Goal: Obtain resource: Download file/media

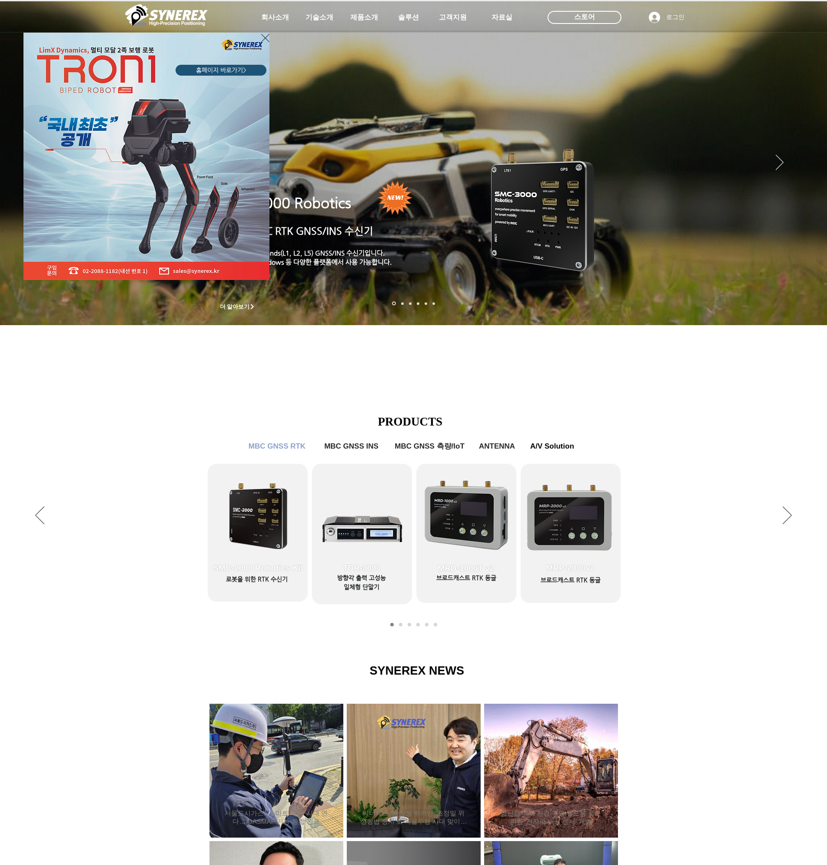
click at [459, 19] on div "LimX Dinamics" at bounding box center [413, 432] width 827 height 865
click at [265, 36] on icon "사이트로 돌아가기" at bounding box center [265, 38] width 8 height 11
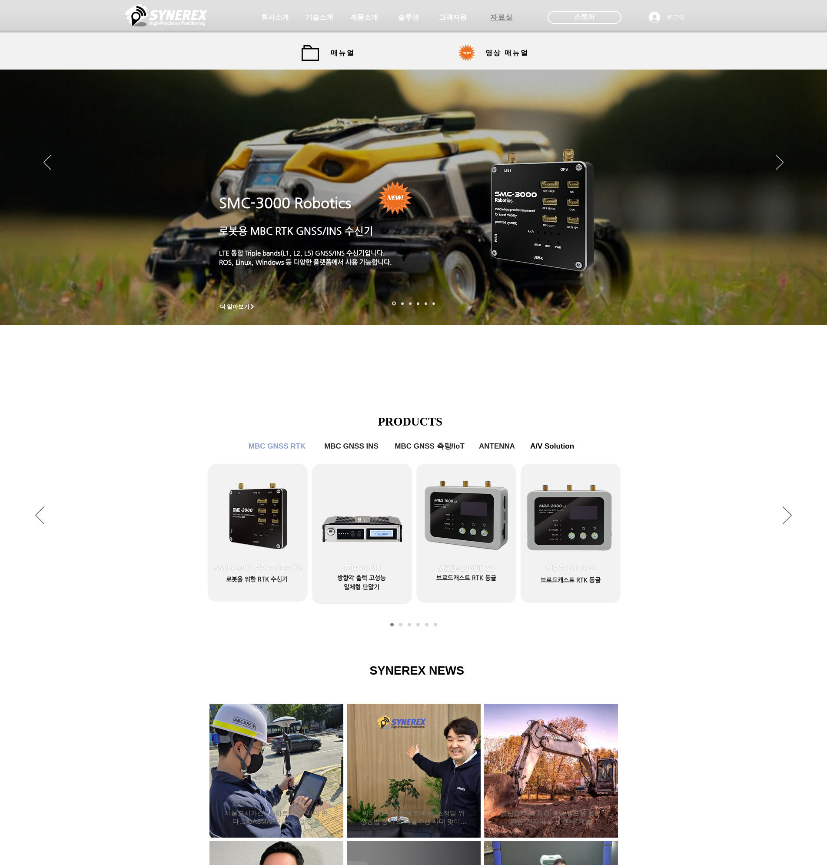
click at [507, 17] on span "자료실" at bounding box center [501, 17] width 23 height 9
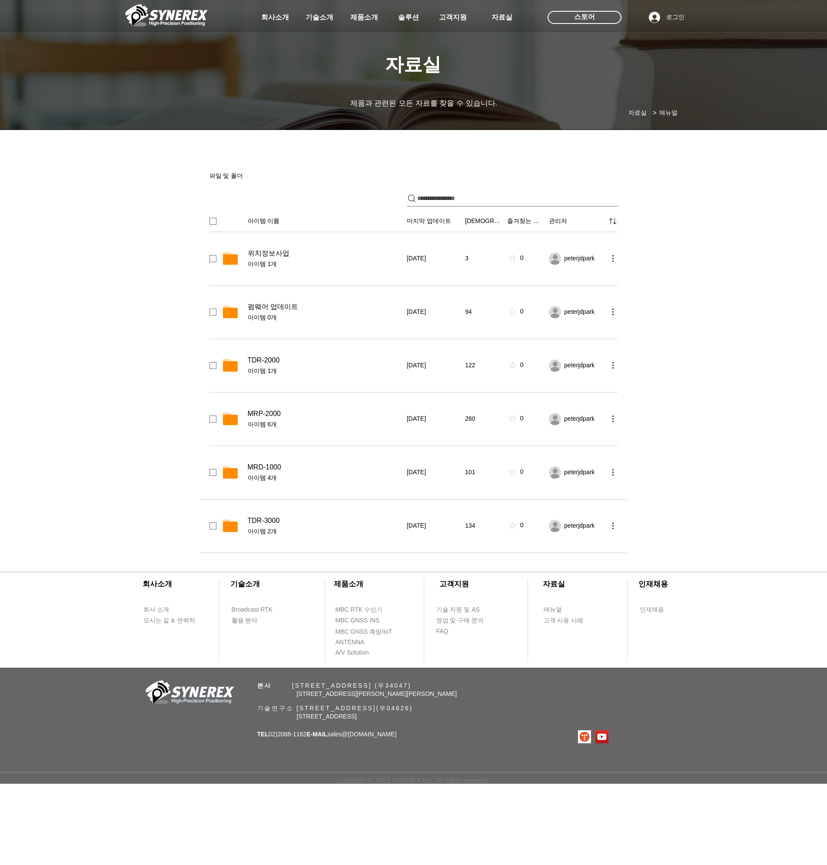
click at [260, 524] on span "TDR-3000" at bounding box center [264, 520] width 32 height 9
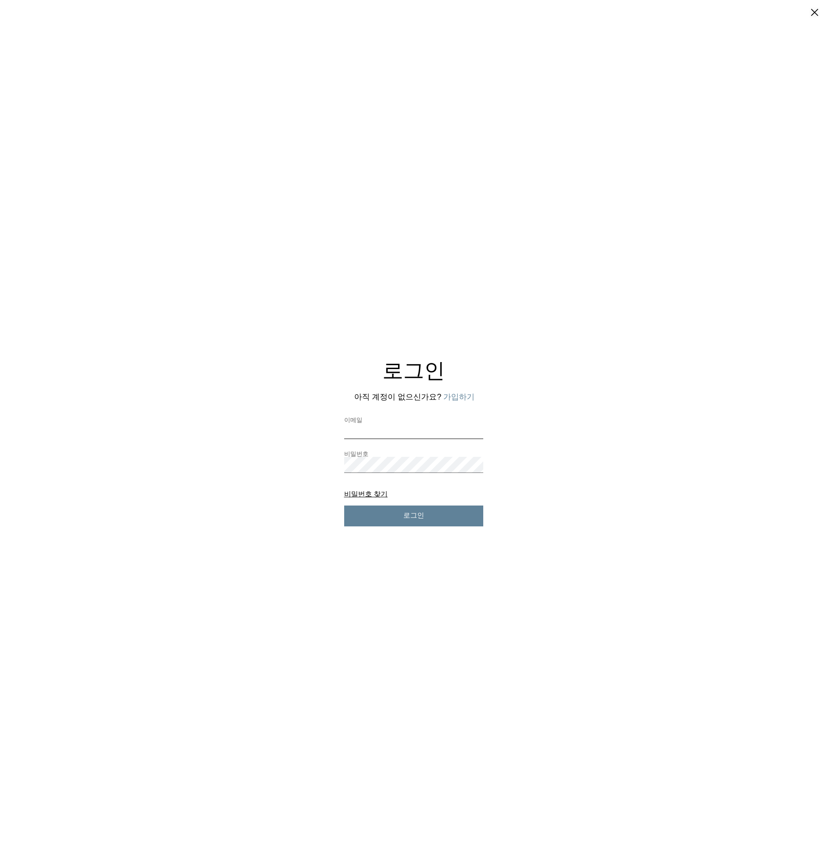
click at [377, 430] on input "이메일" at bounding box center [413, 431] width 139 height 16
type input "**********"
click at [412, 520] on span "로그인" at bounding box center [413, 515] width 21 height 9
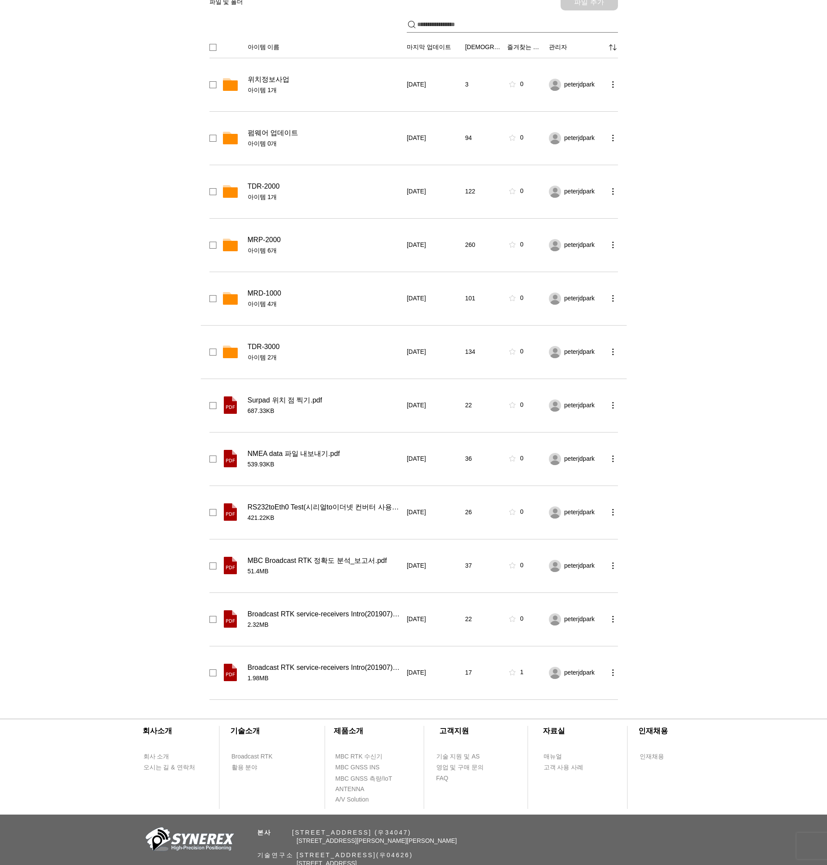
scroll to position [43, 0]
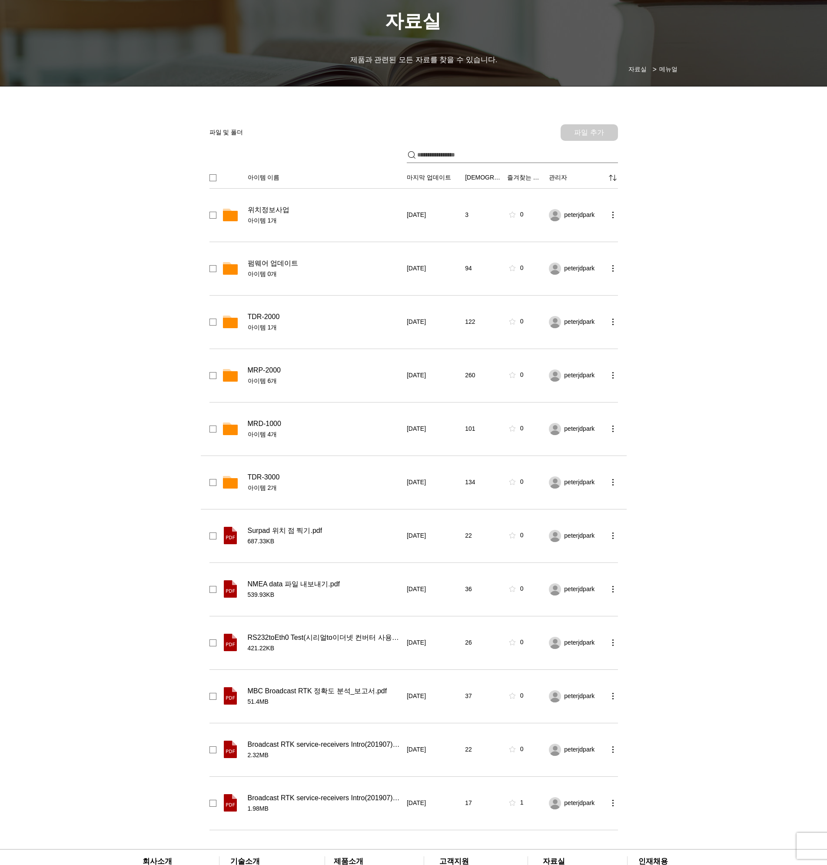
click at [270, 477] on span "TDR-3000" at bounding box center [264, 477] width 32 height 9
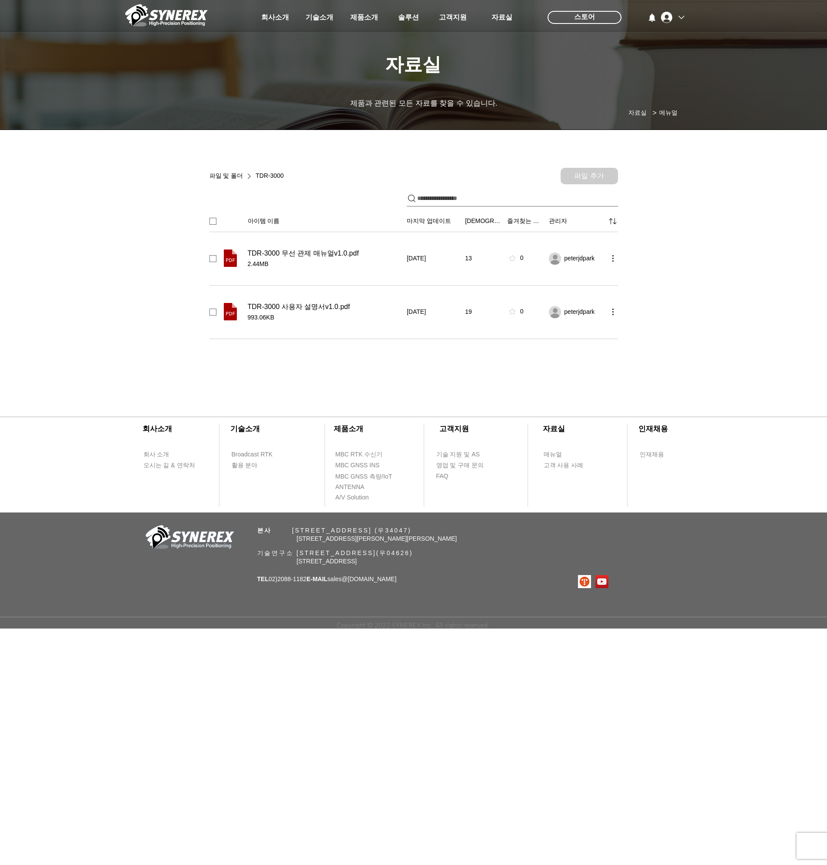
click at [412, 374] on div "파일 및 폴더 TDR-3000 파일 추가 아이템 이름 마지막 업데이트 조회 즐겨찾는 메뉴 관리자 정렬 기준 TDR-3000 무선 관제 매뉴얼v…" at bounding box center [414, 278] width 426 height 239
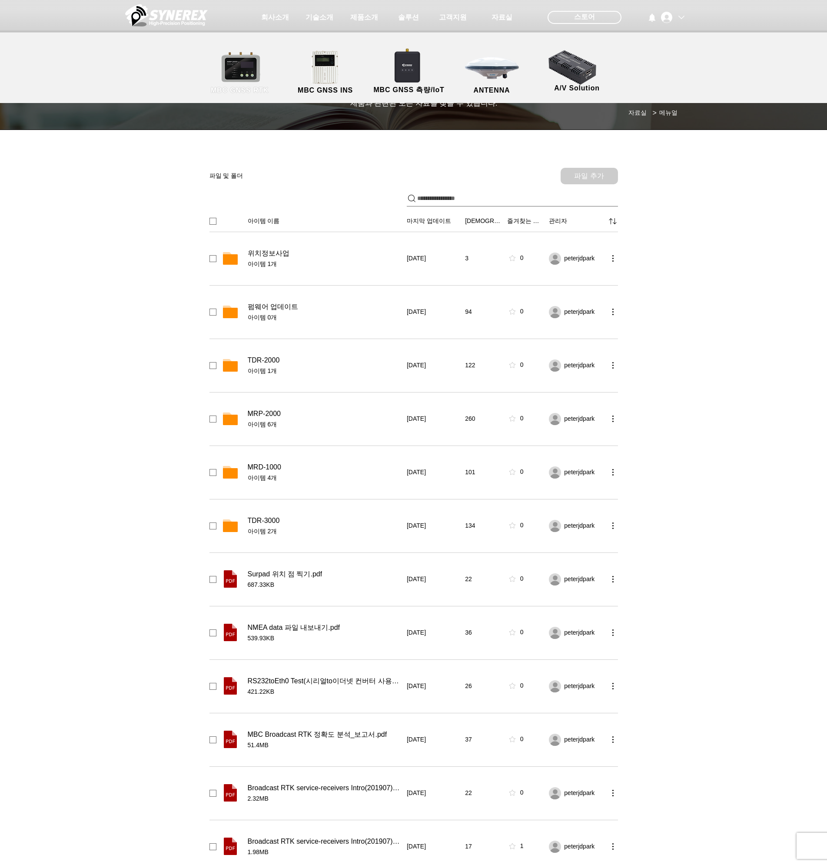
click at [235, 76] on link "MBC GNSS RTK" at bounding box center [240, 73] width 78 height 46
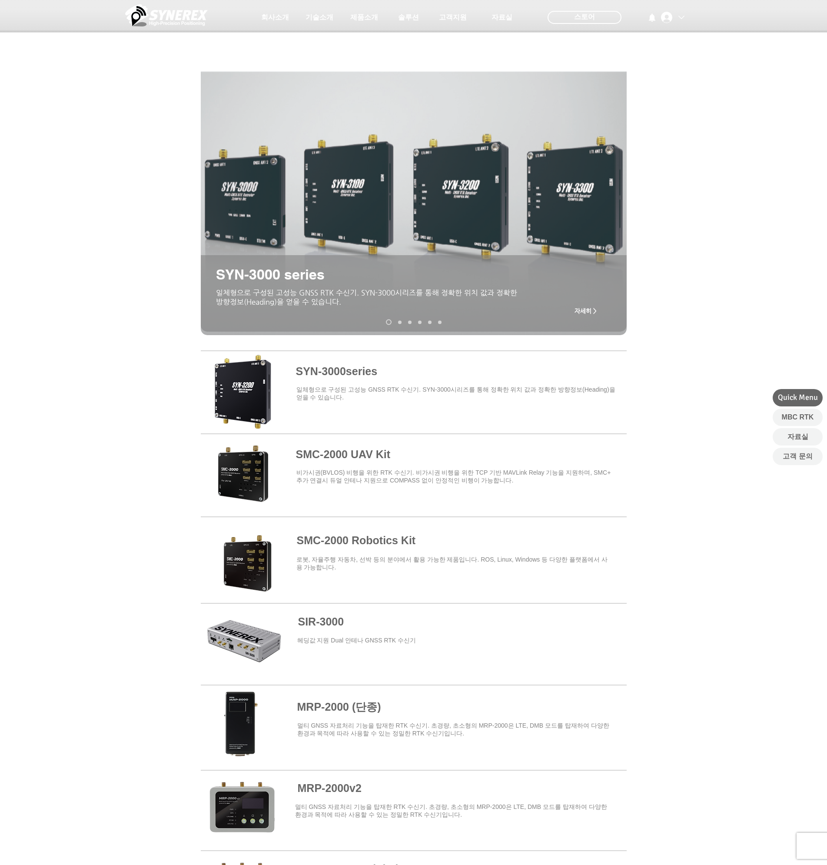
click at [252, 407] on span at bounding box center [414, 390] width 426 height 76
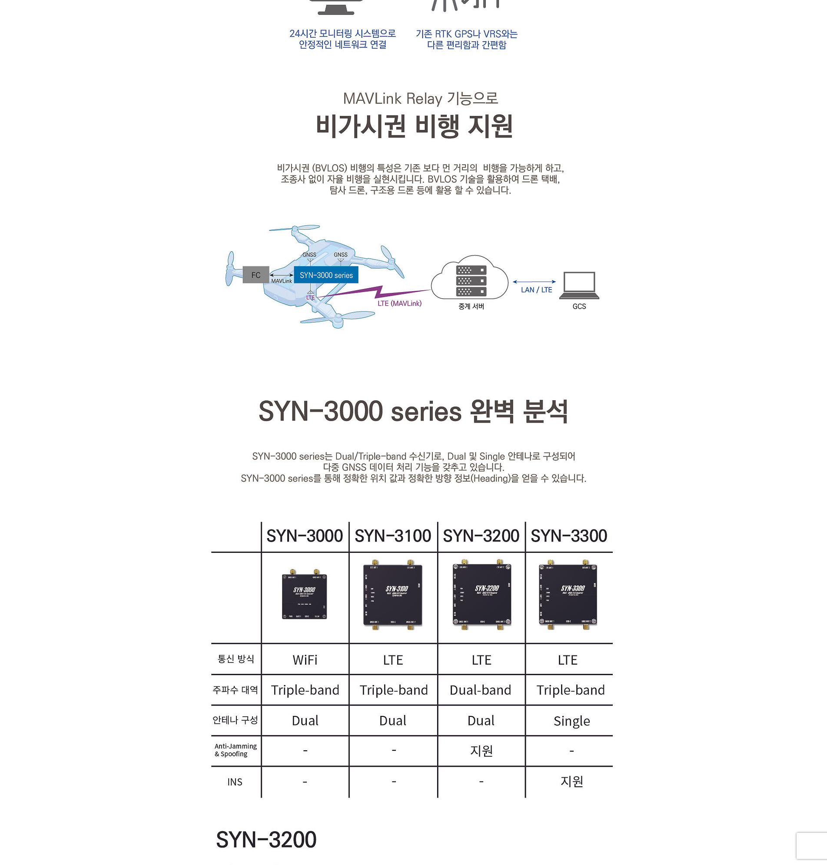
scroll to position [895, 0]
